Goal: Information Seeking & Learning: Find specific fact

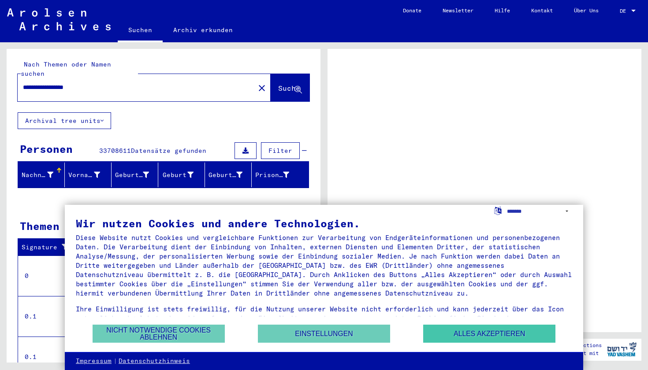
click at [491, 335] on button "Alles akzeptieren" at bounding box center [489, 334] width 132 height 18
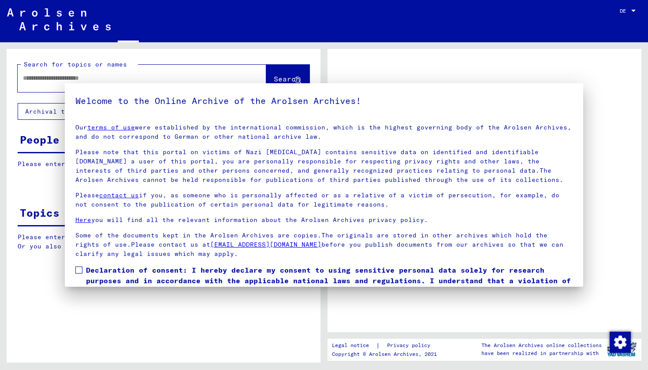
type input "**********"
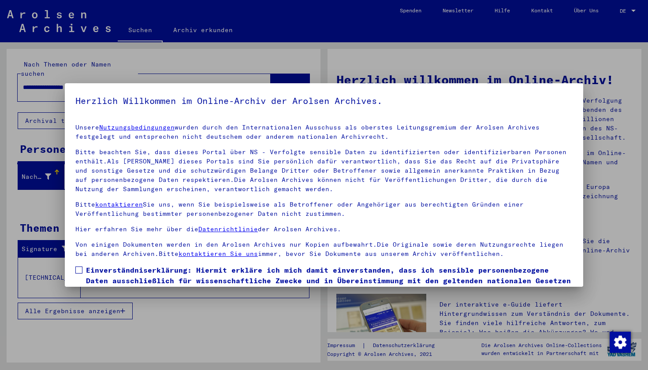
click at [528, 191] on p "Bitte beachten Sie, dass dieses Portal über NS - Verfolgte sensible Daten zu id…" at bounding box center [323, 171] width 497 height 46
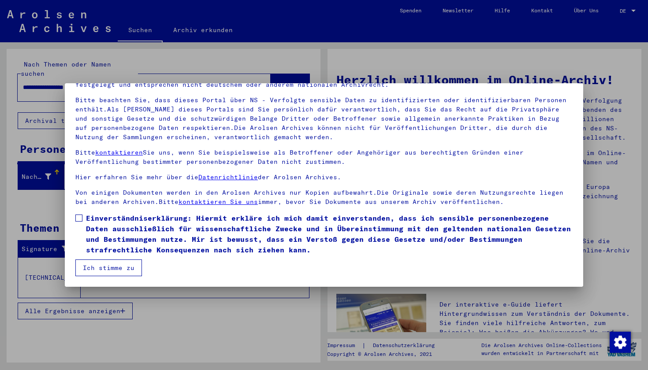
scroll to position [52, 0]
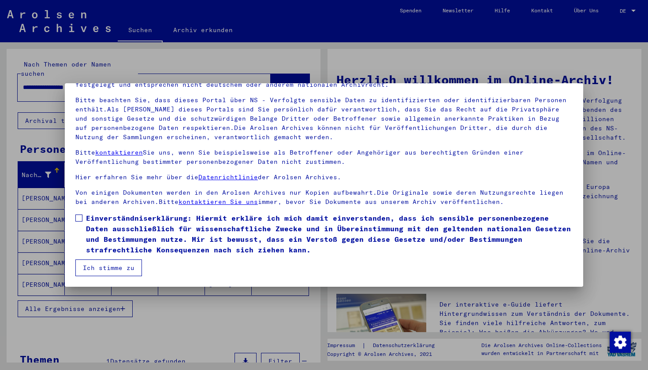
click at [77, 219] on span at bounding box center [78, 218] width 7 height 7
click at [103, 265] on button "Ich stimme zu" at bounding box center [108, 268] width 67 height 17
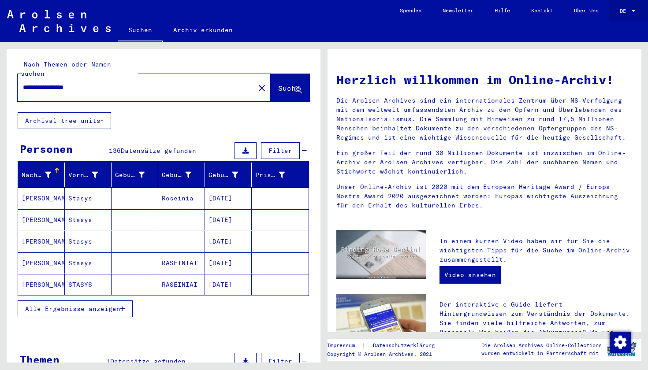
click at [632, 11] on div at bounding box center [633, 11] width 4 height 2
click at [619, 14] on span "English" at bounding box center [611, 15] width 22 height 7
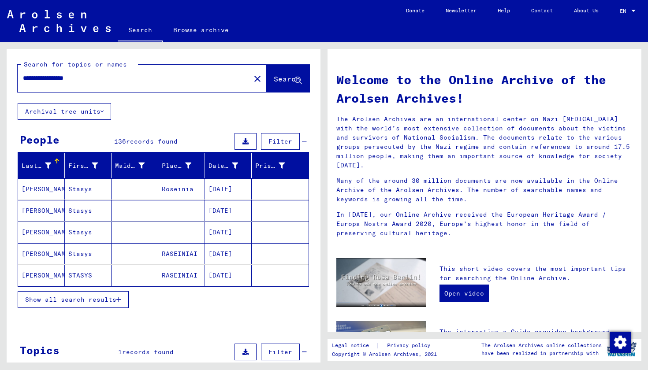
click at [119, 300] on icon "button" at bounding box center [118, 300] width 5 height 6
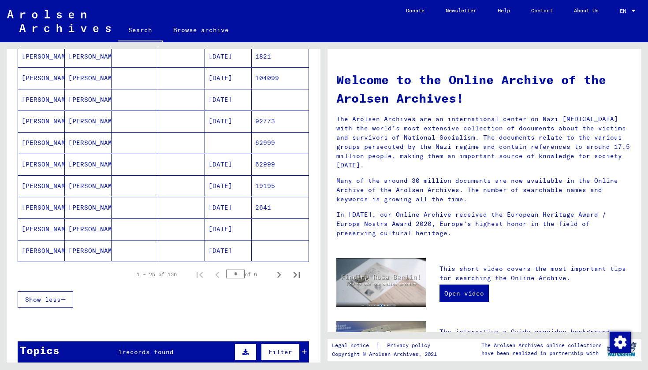
scroll to position [464, 0]
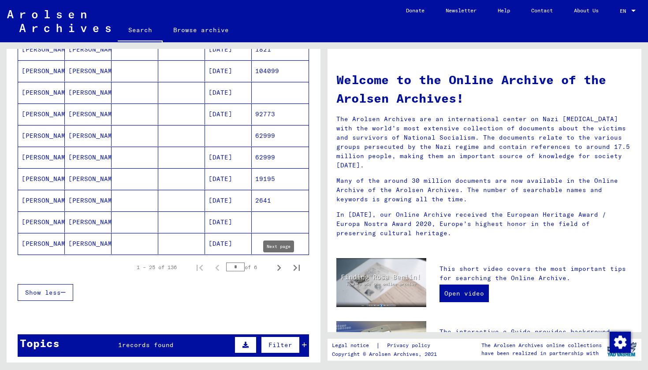
click at [277, 269] on icon "Next page" at bounding box center [279, 268] width 12 height 12
type input "*"
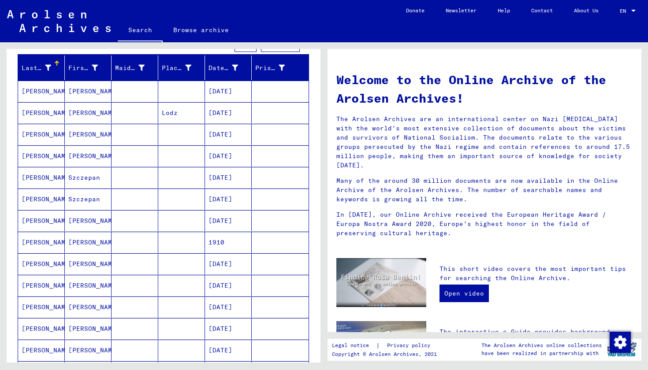
scroll to position [83, 0]
